Goal: Navigation & Orientation: Understand site structure

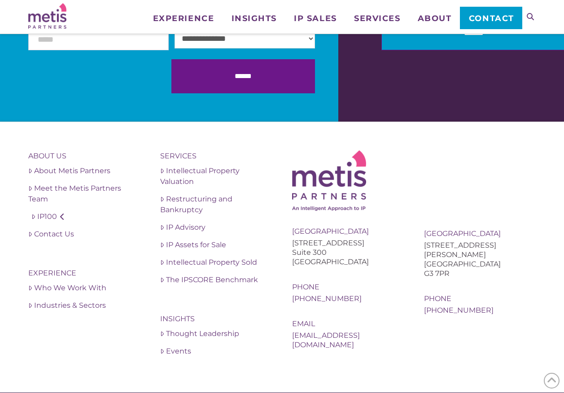
scroll to position [2062, 0]
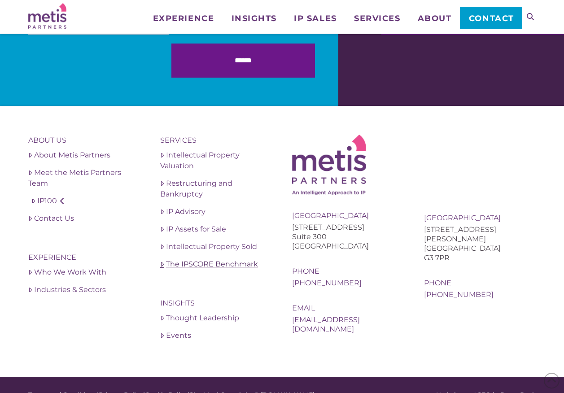
click at [221, 264] on link "The IPSCORE Benchmark" at bounding box center [216, 264] width 112 height 11
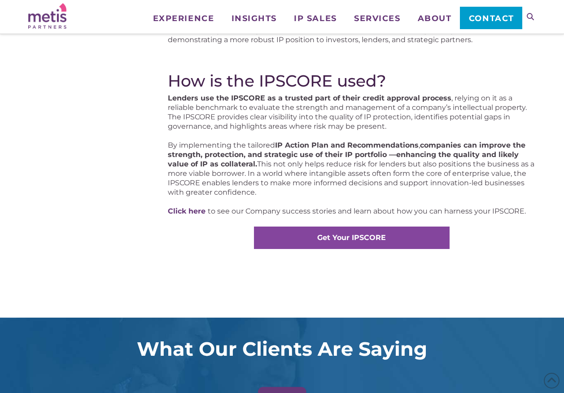
scroll to position [538, 0]
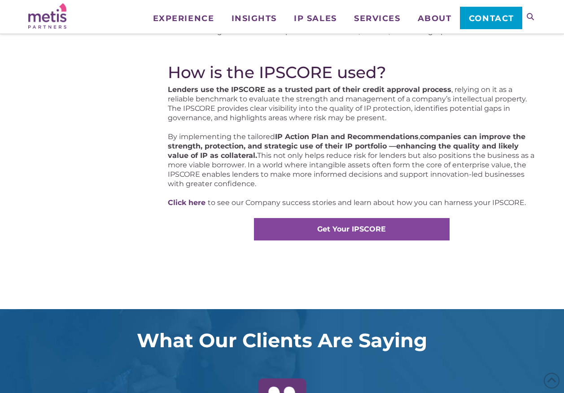
click at [364, 230] on strong "Get Your IPSCORE" at bounding box center [351, 229] width 69 height 9
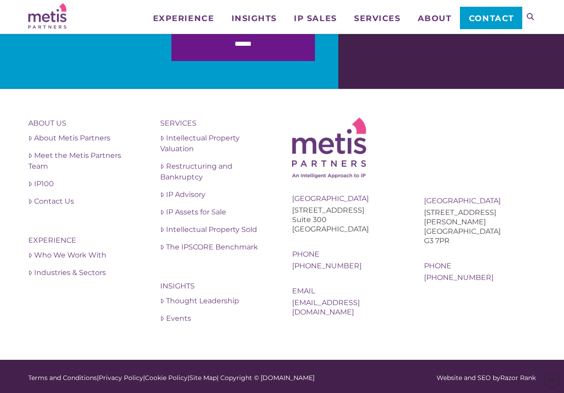
scroll to position [1359, 0]
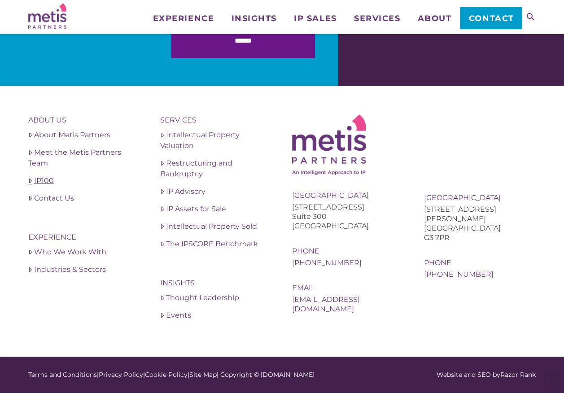
click at [47, 180] on link "IP100" at bounding box center [84, 180] width 112 height 11
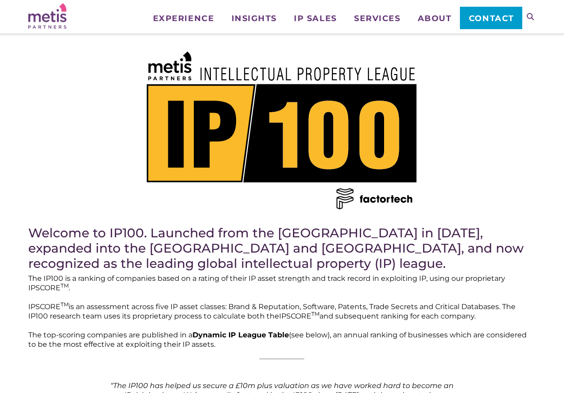
scroll to position [134, 0]
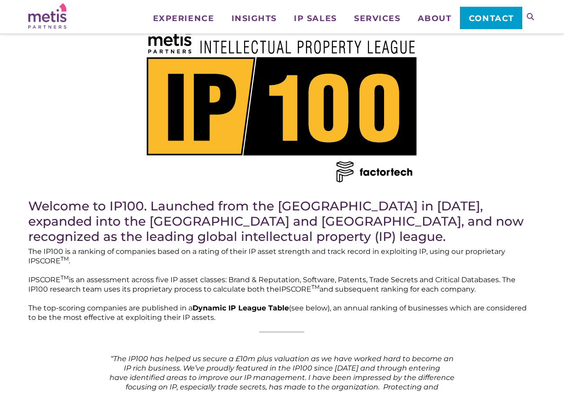
click at [378, 175] on img at bounding box center [282, 104] width 270 height 158
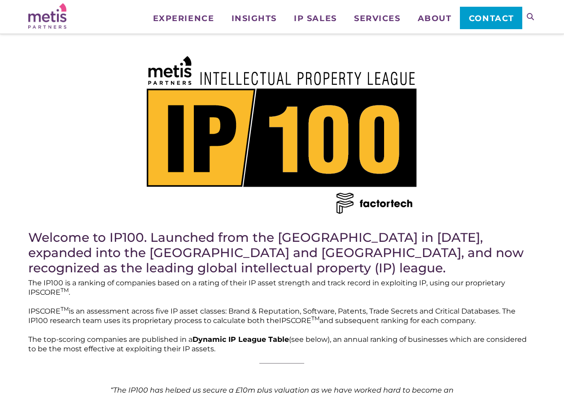
scroll to position [90, 0]
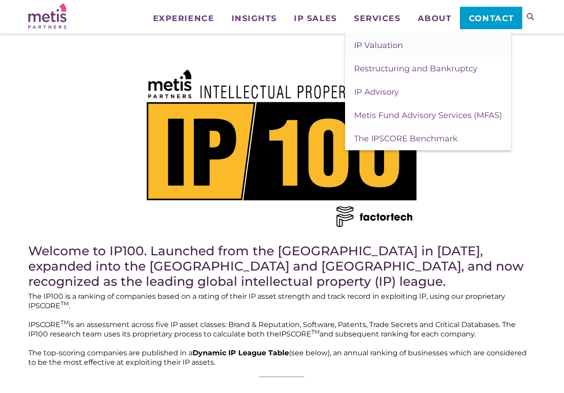
click at [385, 45] on span "IP Valuation" at bounding box center [378, 45] width 49 height 10
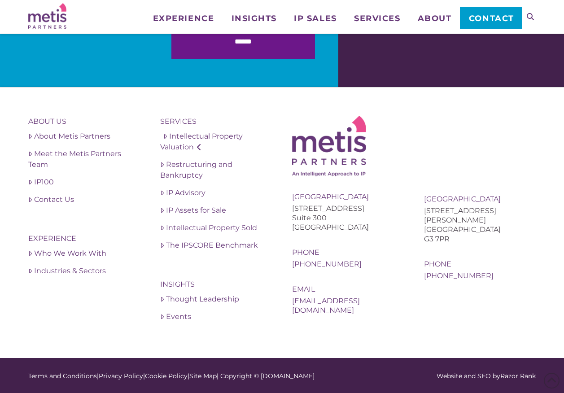
scroll to position [1306, 0]
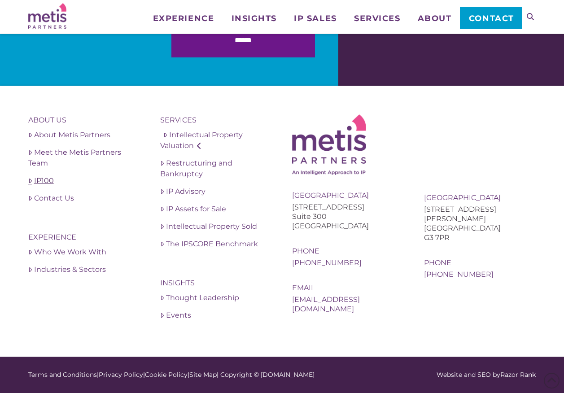
click at [47, 182] on link "IP100" at bounding box center [84, 180] width 112 height 11
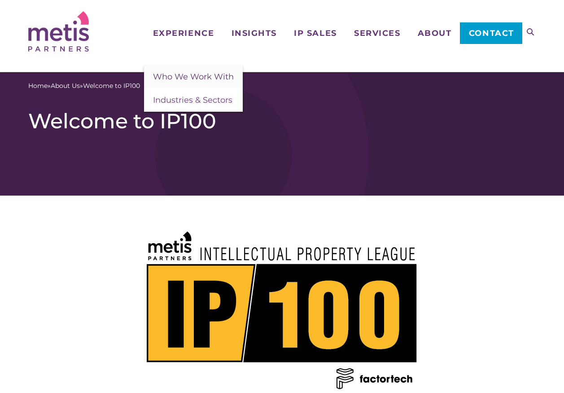
click at [192, 80] on span "Who We Work With" at bounding box center [193, 77] width 81 height 10
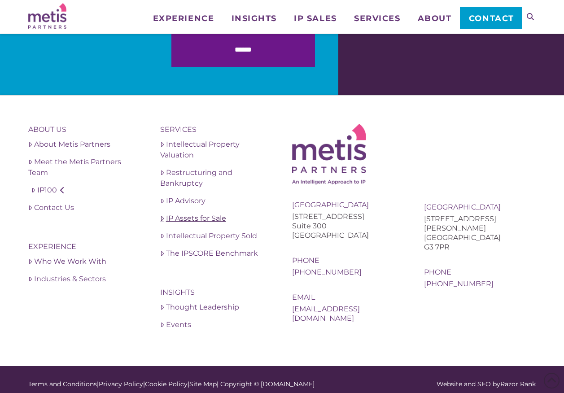
scroll to position [2082, 0]
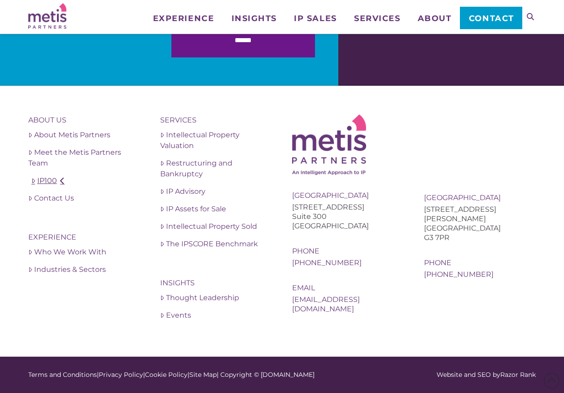
click at [43, 180] on link "IP100" at bounding box center [84, 180] width 112 height 11
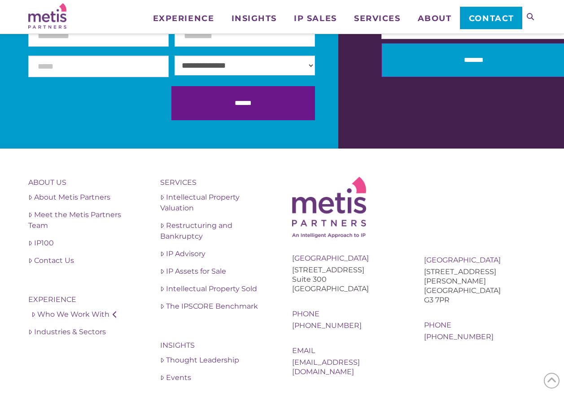
scroll to position [950, 0]
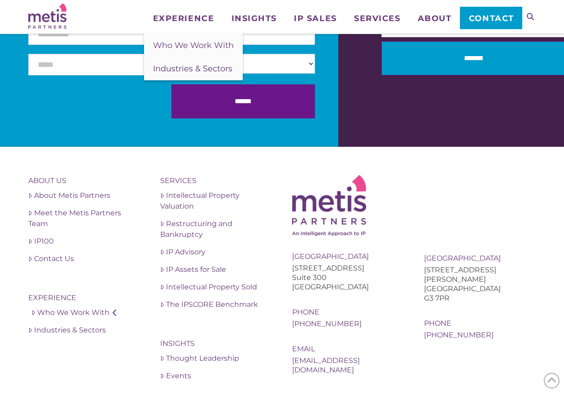
click at [185, 71] on span "Industries & Sectors" at bounding box center [192, 69] width 79 height 10
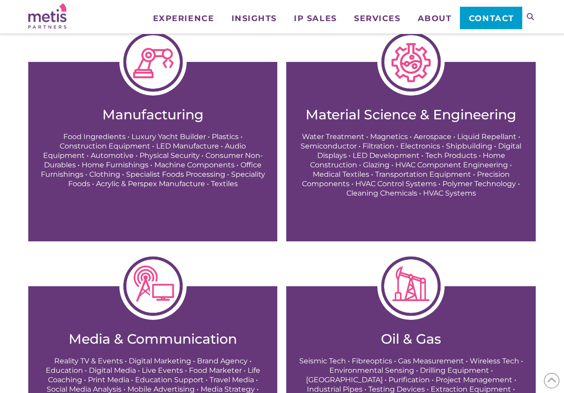
scroll to position [672, 0]
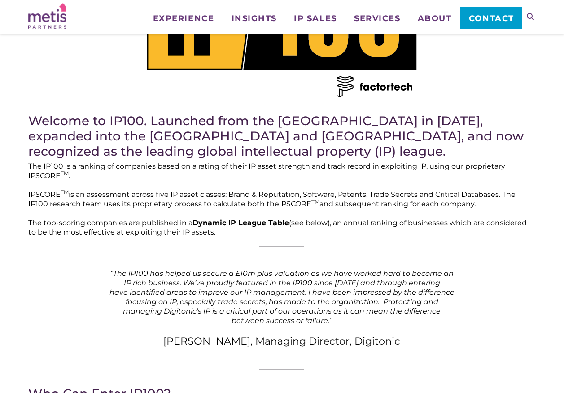
scroll to position [90, 0]
